Goal: Task Accomplishment & Management: Manage account settings

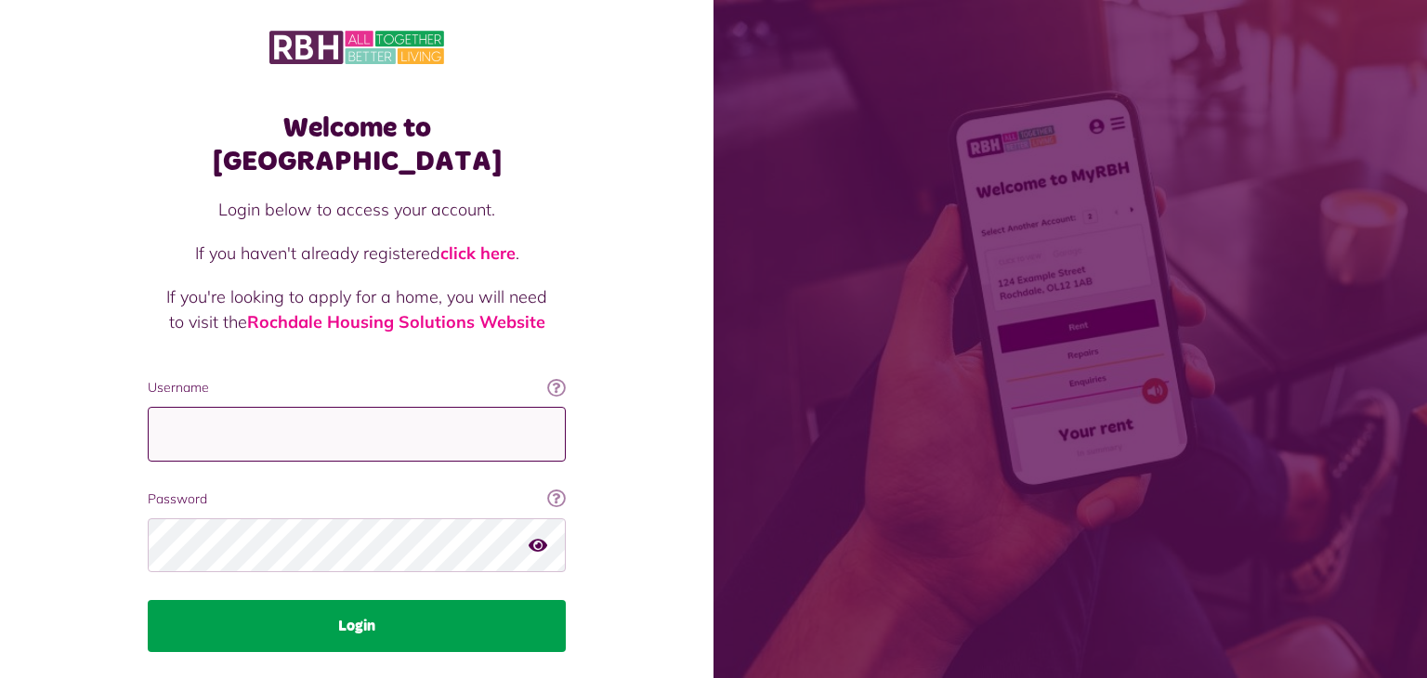
type input "**********"
click at [359, 600] on button "Login" at bounding box center [357, 626] width 418 height 52
click at [356, 600] on button "Login" at bounding box center [357, 626] width 418 height 52
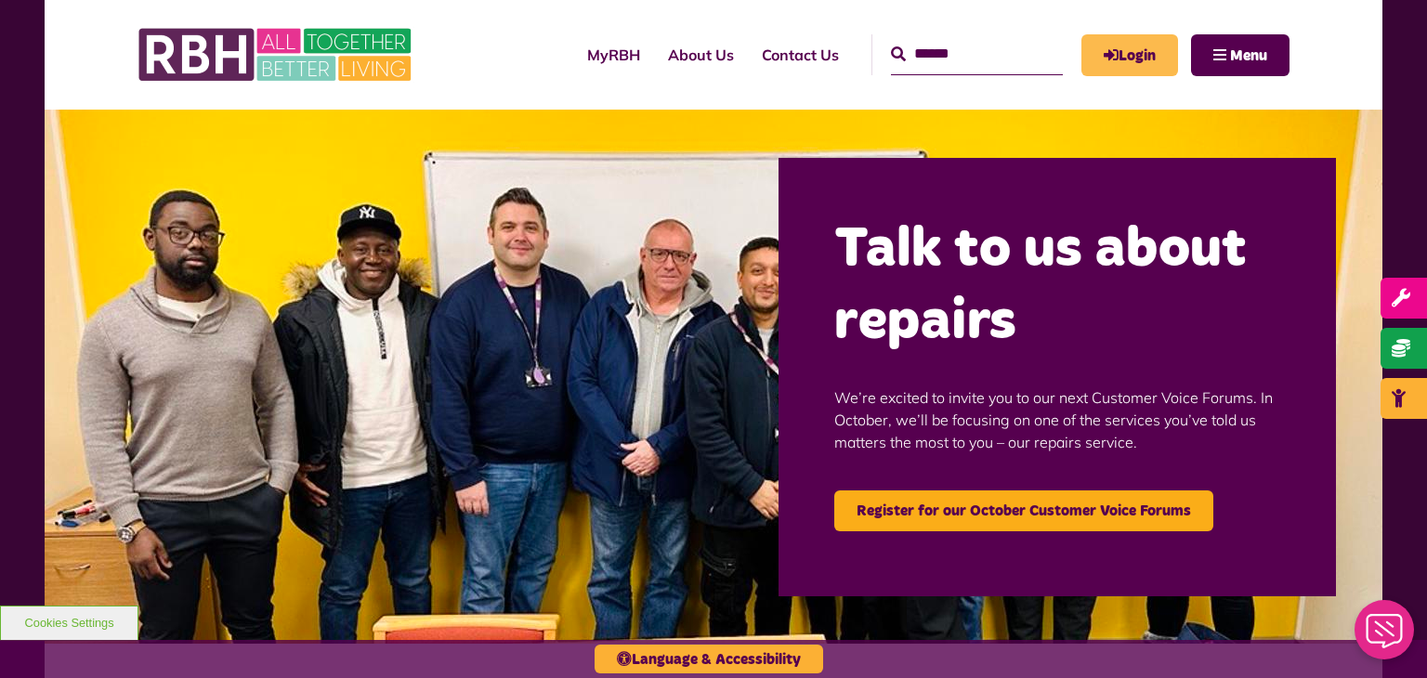
click at [1118, 53] on link "Login" at bounding box center [1129, 55] width 97 height 42
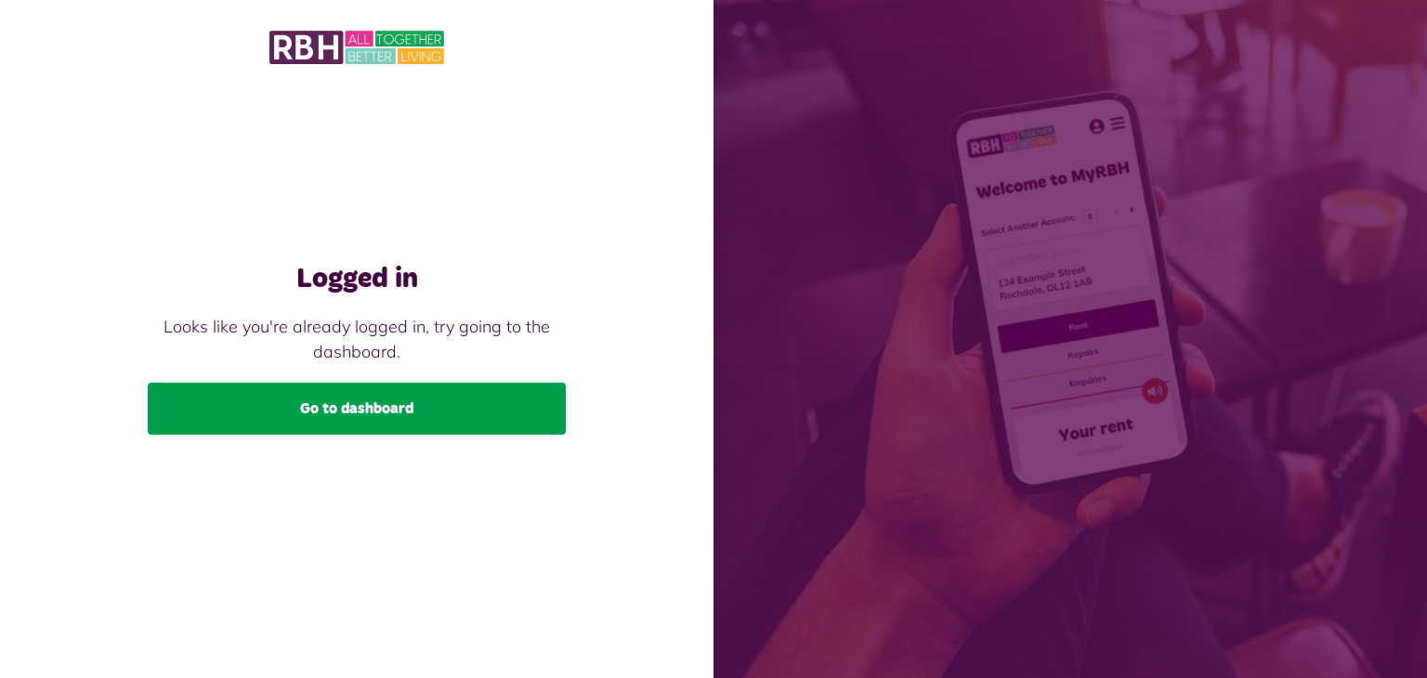
click at [357, 405] on link "Go to dashboard" at bounding box center [357, 409] width 418 height 52
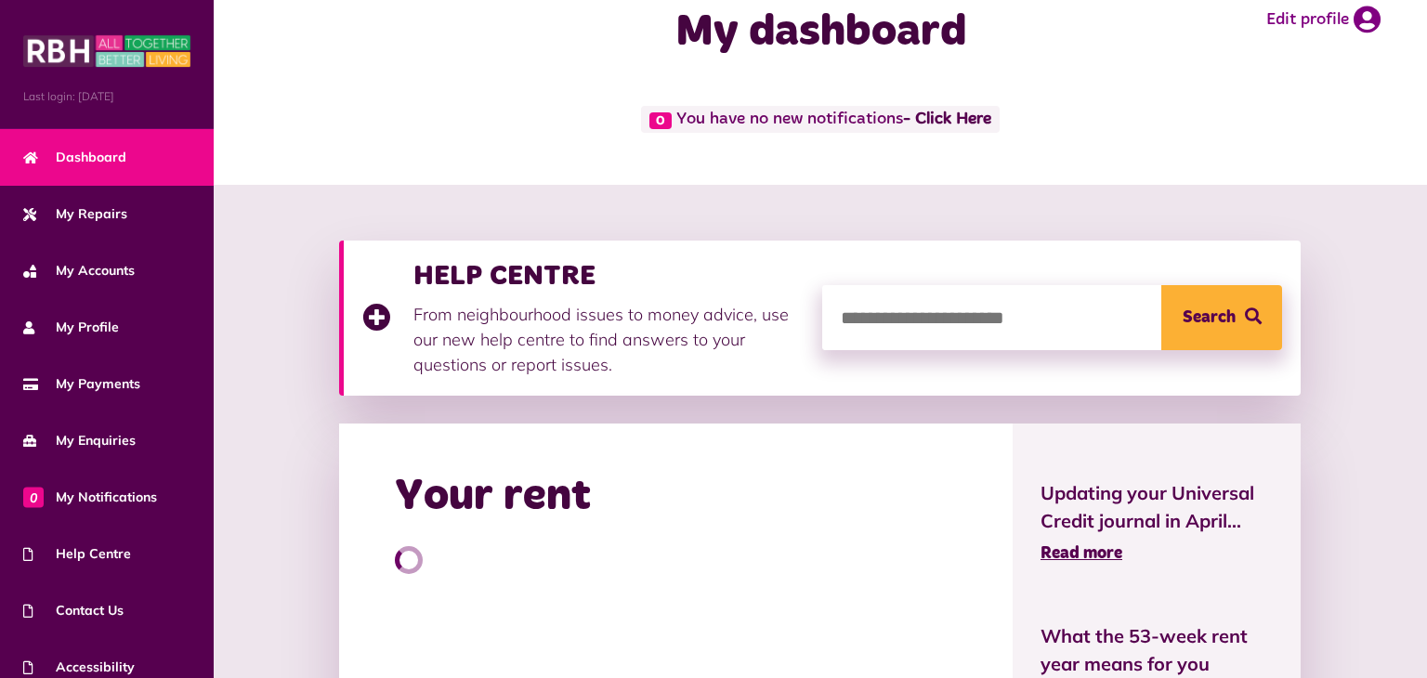
scroll to position [84, 0]
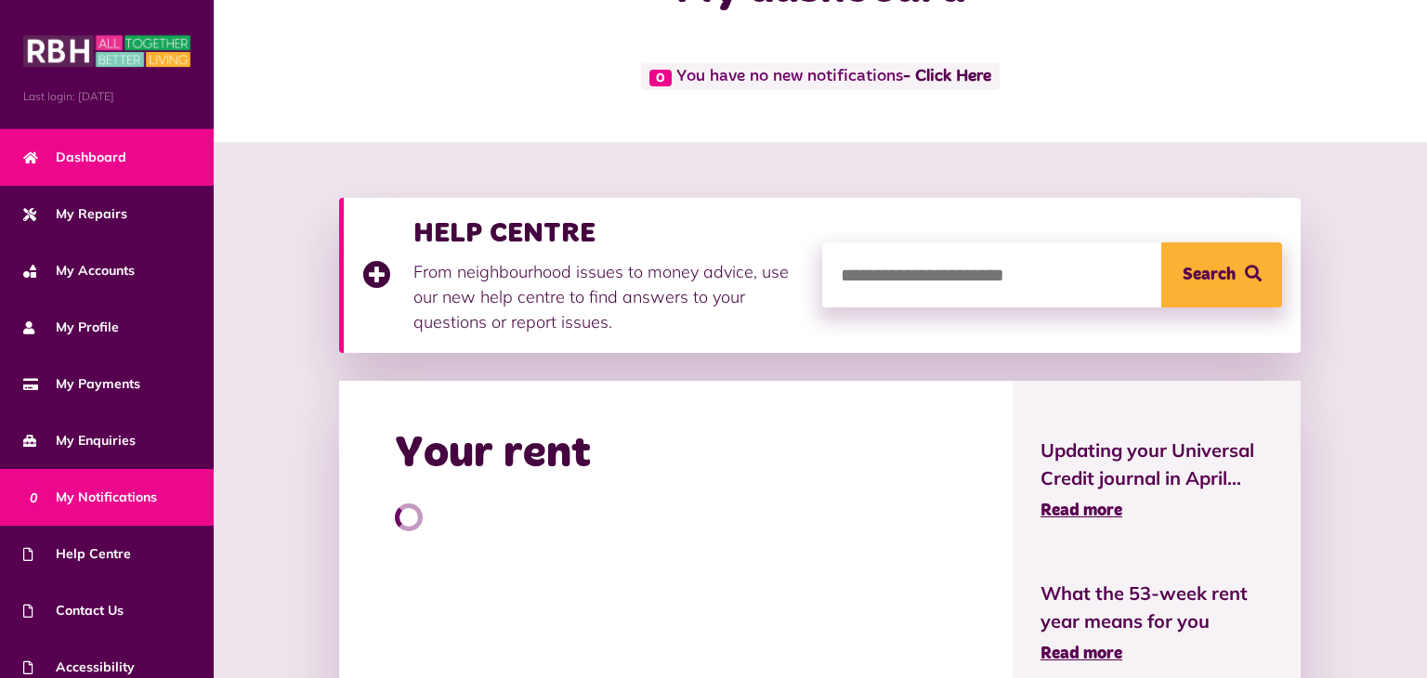
click at [121, 489] on span "0 My Notifications" at bounding box center [90, 498] width 134 height 20
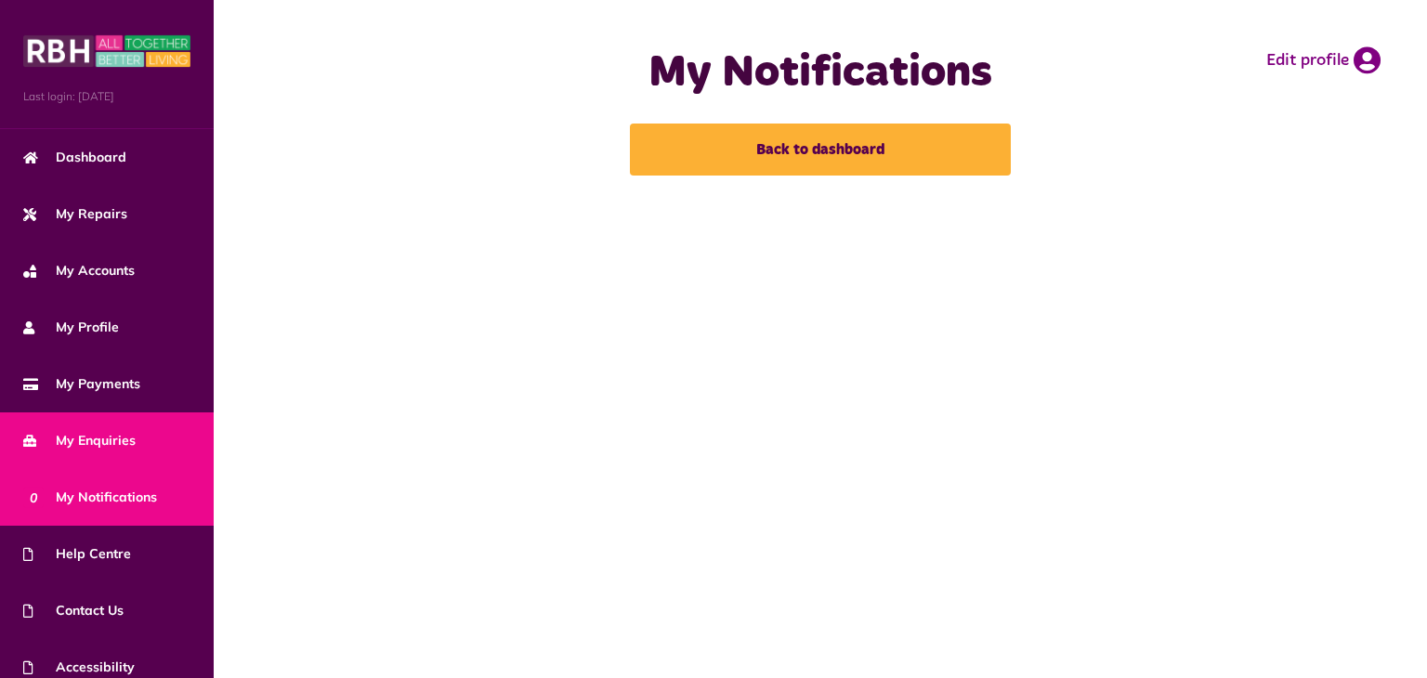
click at [97, 433] on span "My Enquiries" at bounding box center [79, 441] width 112 height 20
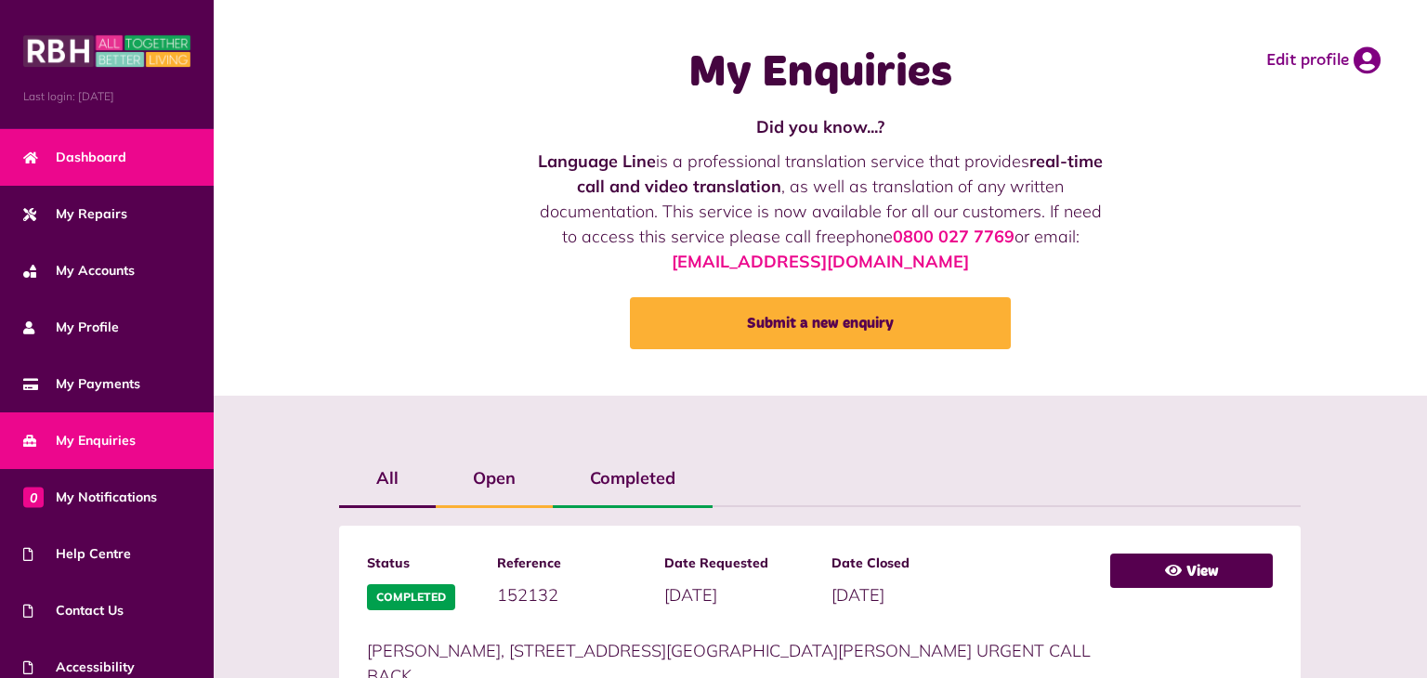
click at [73, 150] on span "Dashboard" at bounding box center [74, 158] width 103 height 20
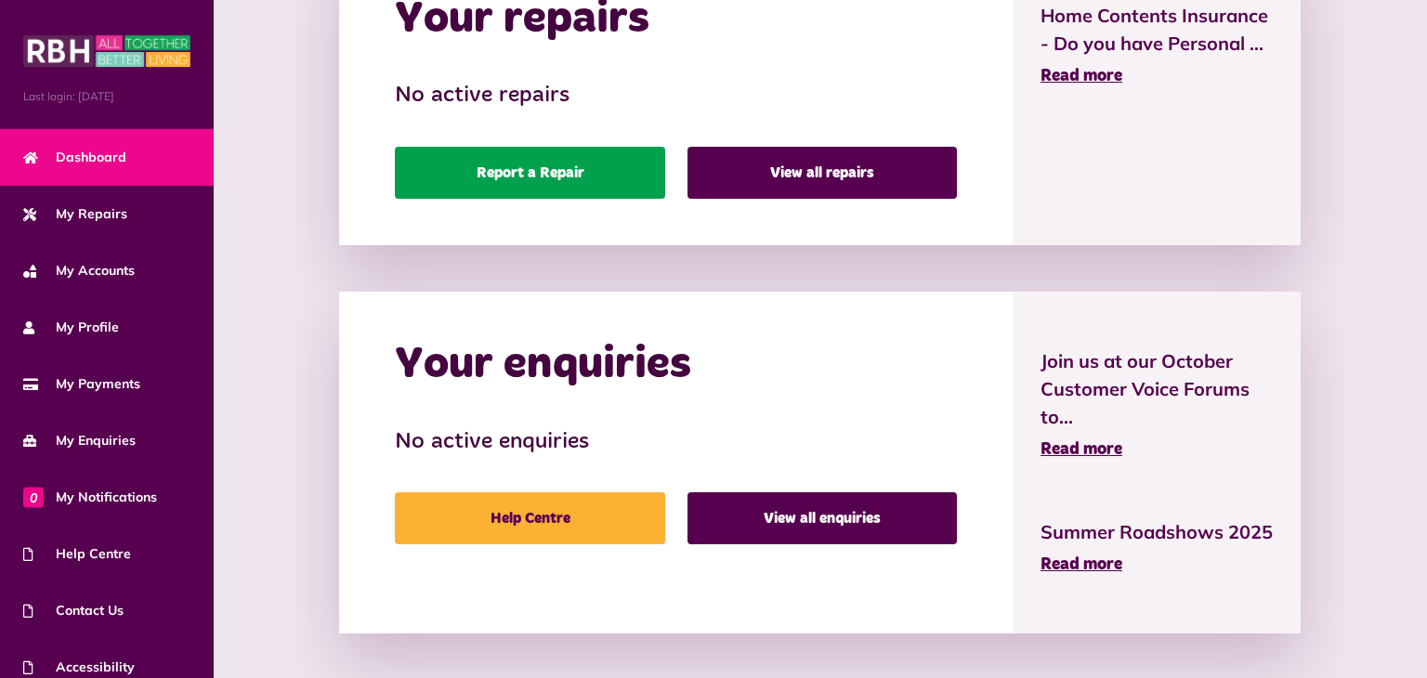
scroll to position [918, 0]
